Goal: Task Accomplishment & Management: Use online tool/utility

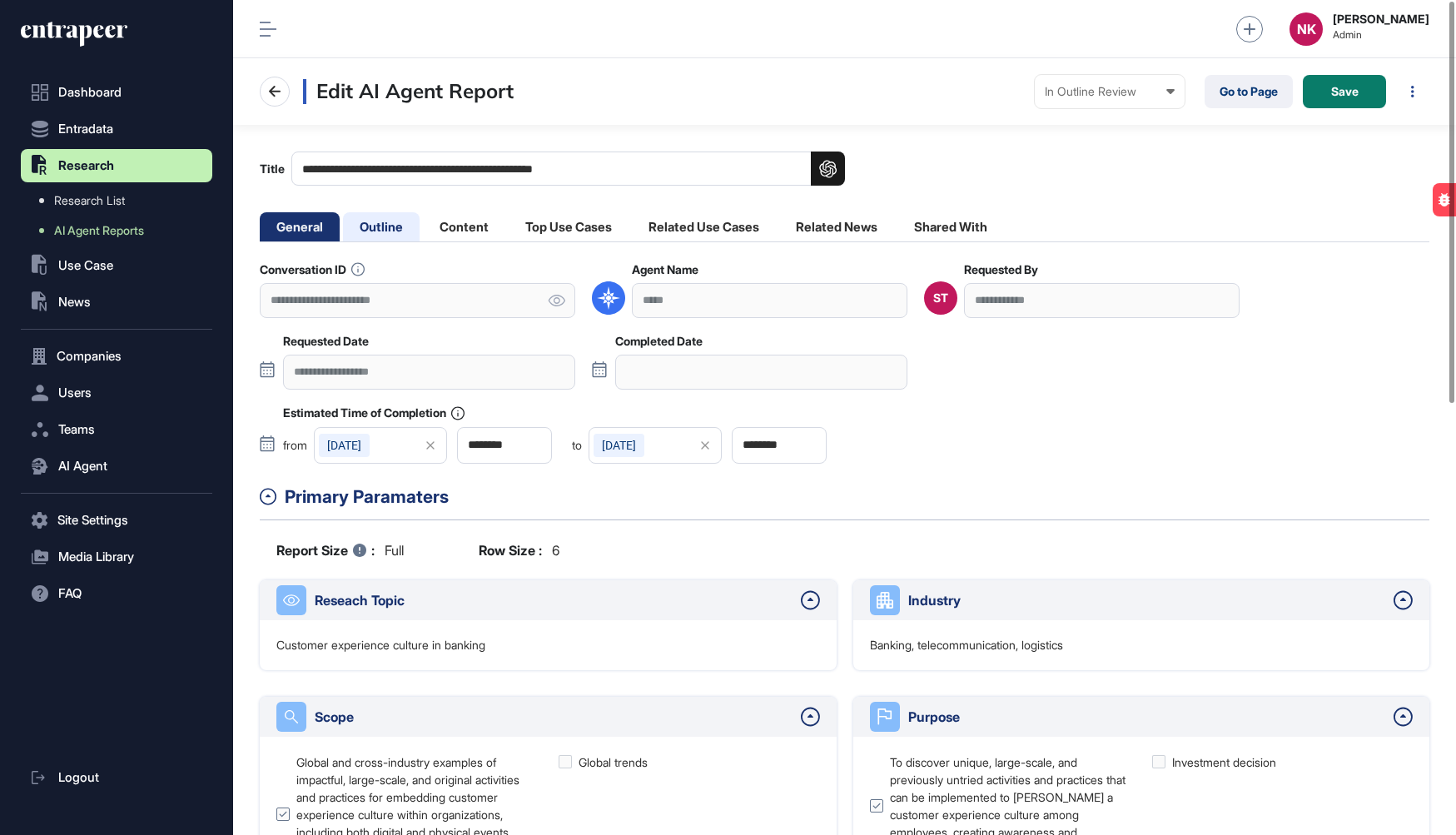
click at [423, 216] on li "Outline" at bounding box center [464, 227] width 83 height 29
click at [423, 224] on li "Outline" at bounding box center [464, 227] width 83 height 29
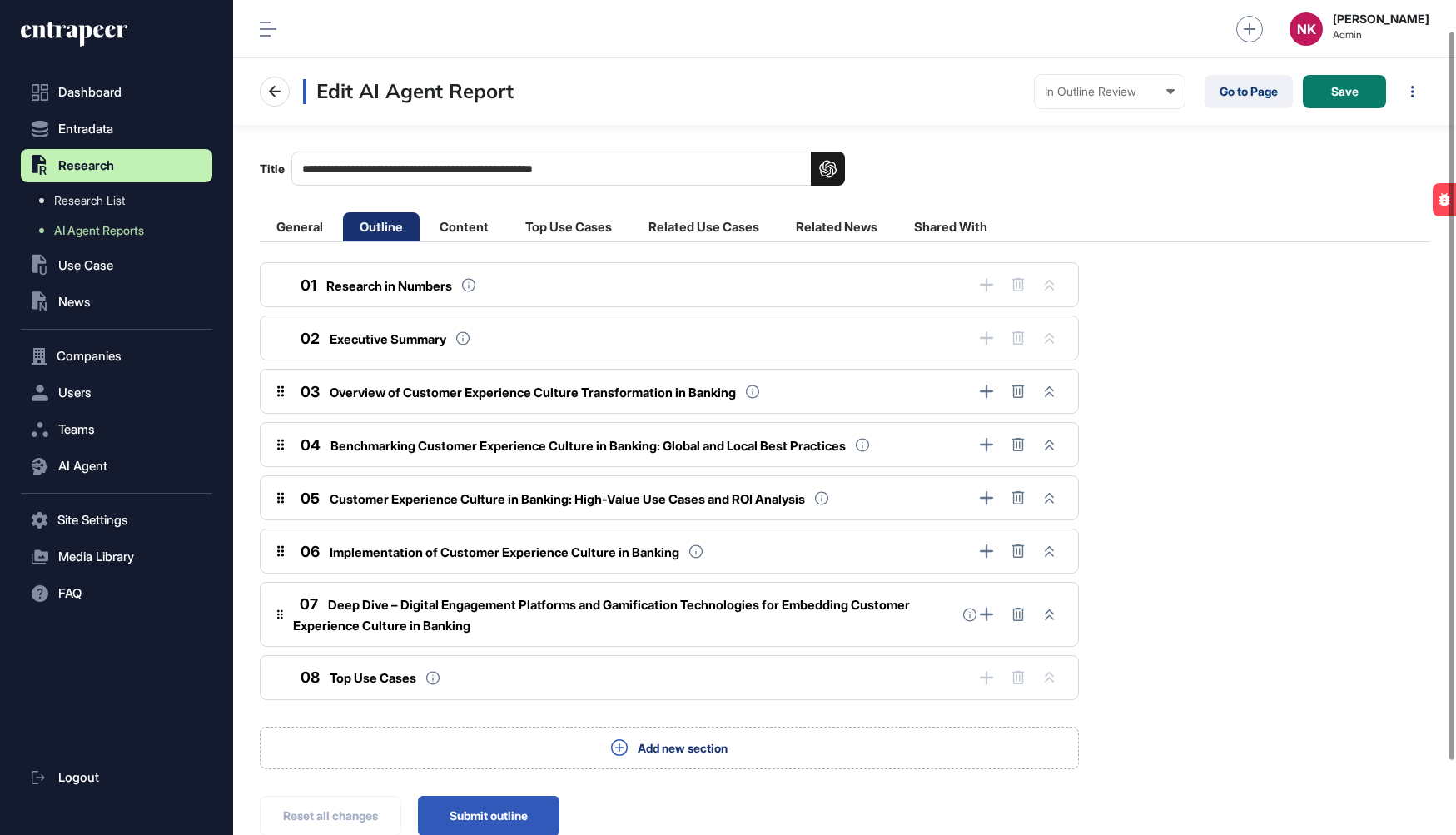
scroll to position [120, 0]
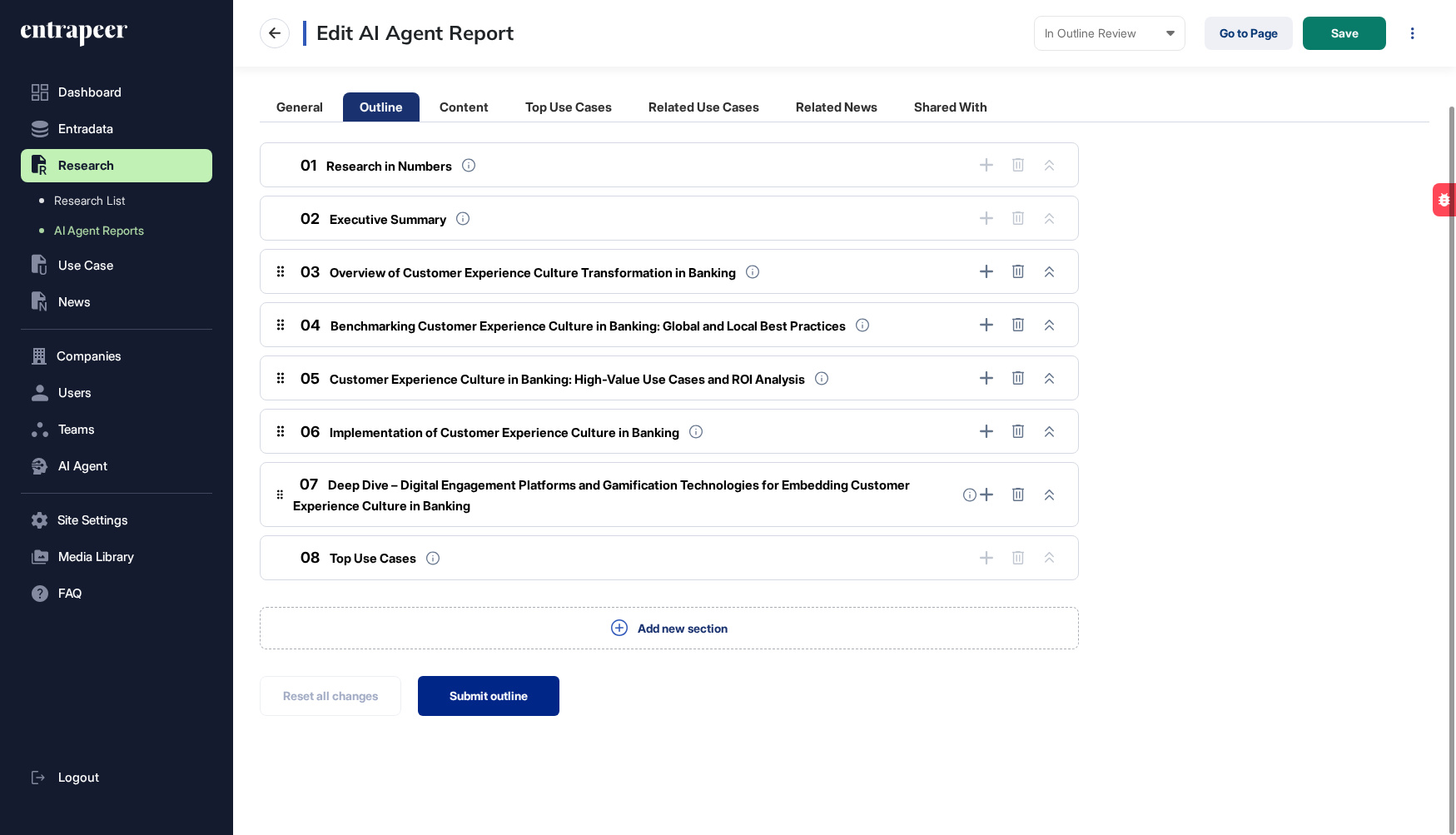
click at [474, 698] on button "Submit outline" at bounding box center [489, 695] width 142 height 40
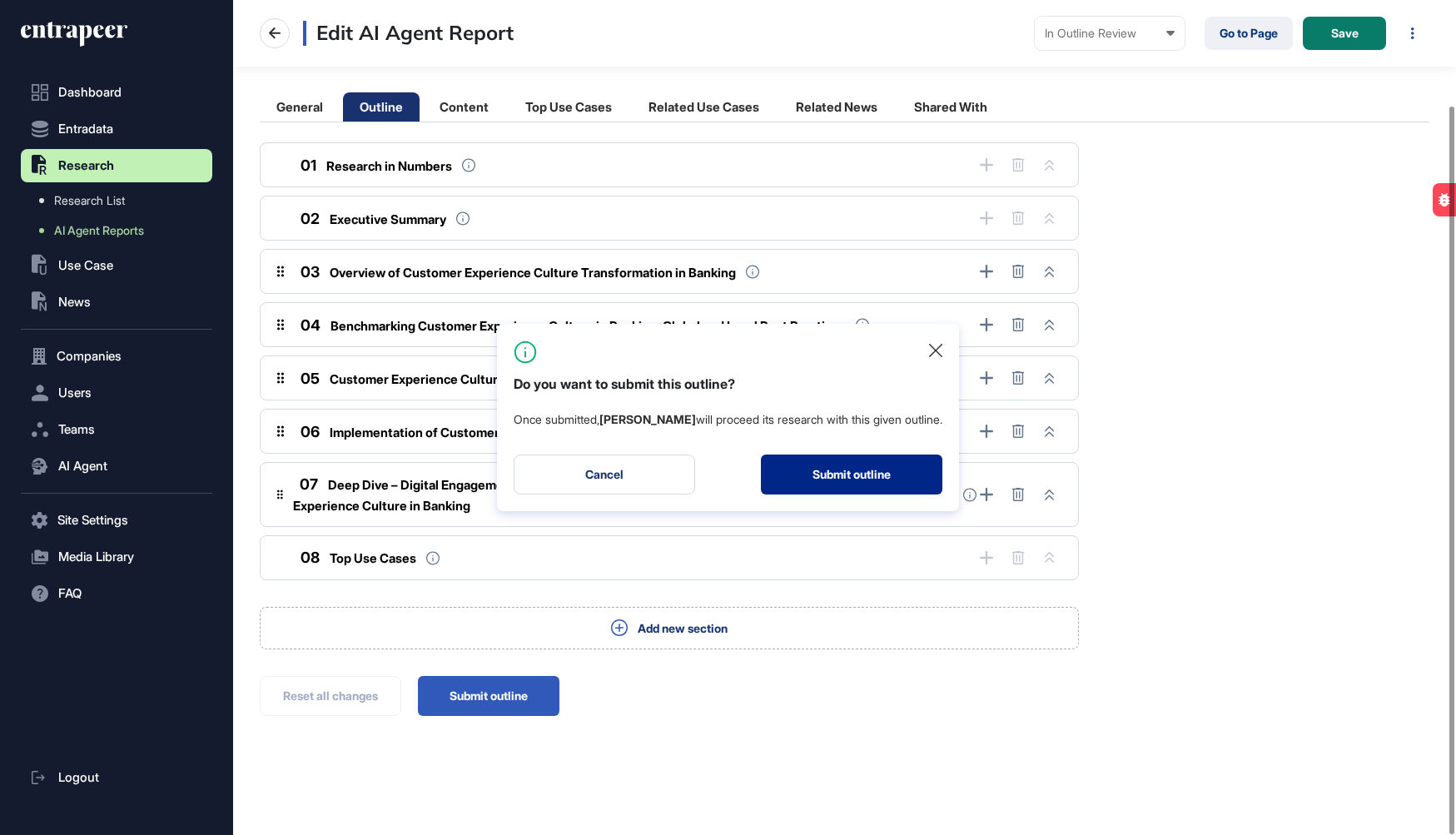
click at [805, 487] on button "Submit outline" at bounding box center [851, 474] width 181 height 40
